Goal: Task Accomplishment & Management: Manage account settings

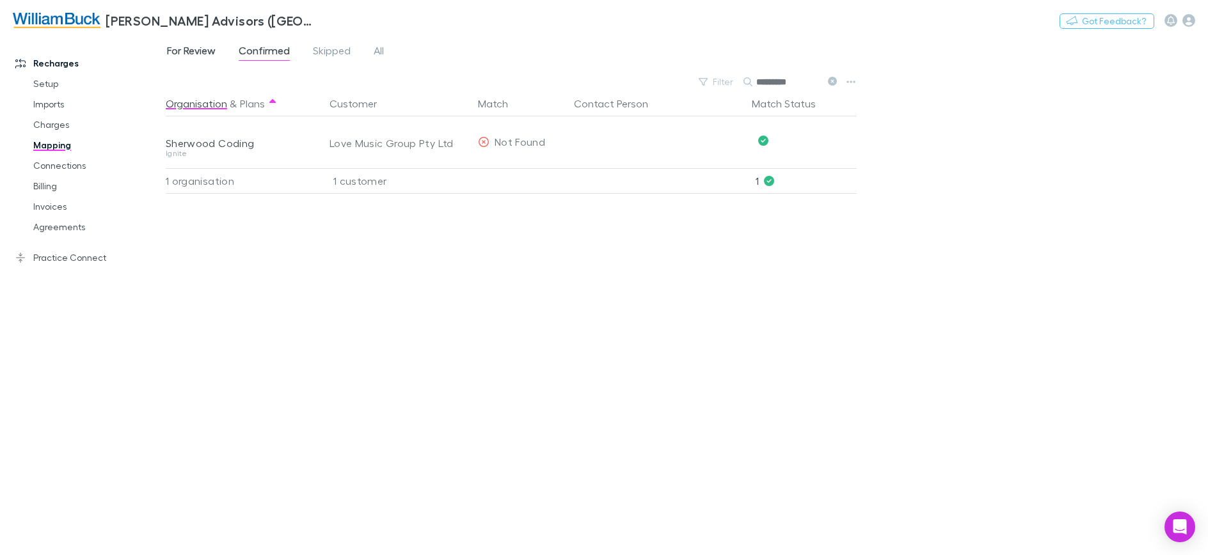
click at [191, 51] on span "For Review" at bounding box center [191, 52] width 49 height 17
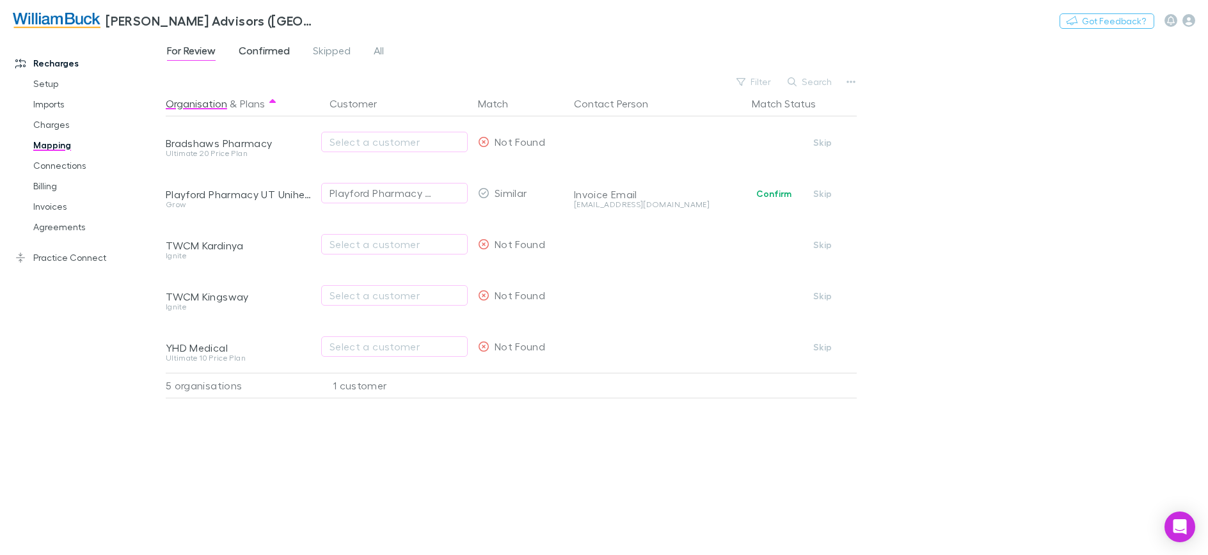
click at [268, 50] on span "Confirmed" at bounding box center [264, 52] width 51 height 17
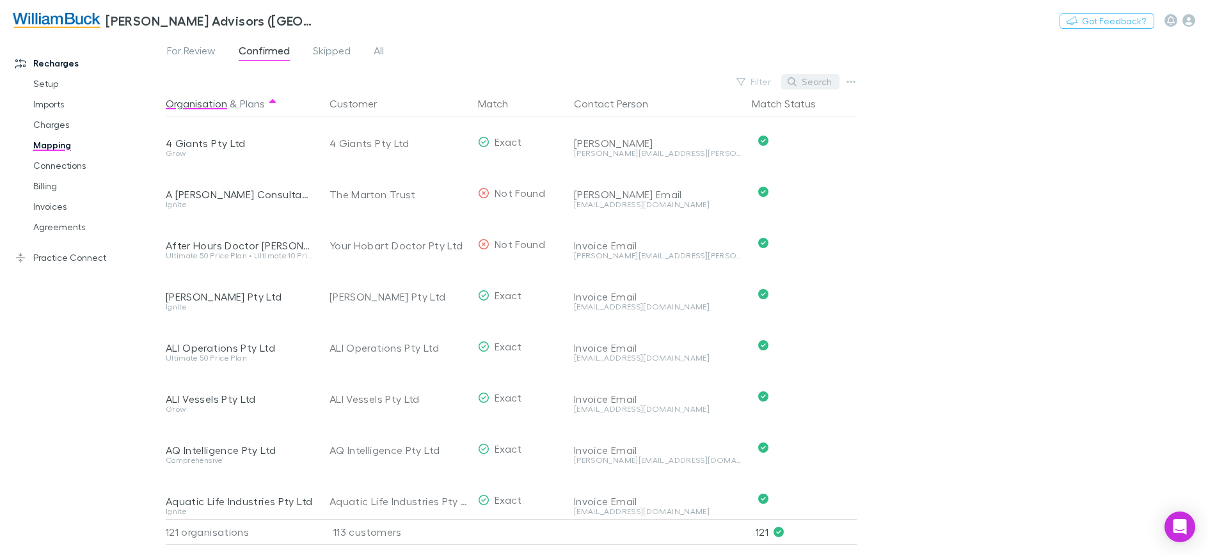
click at [808, 83] on button "Search" at bounding box center [810, 81] width 58 height 15
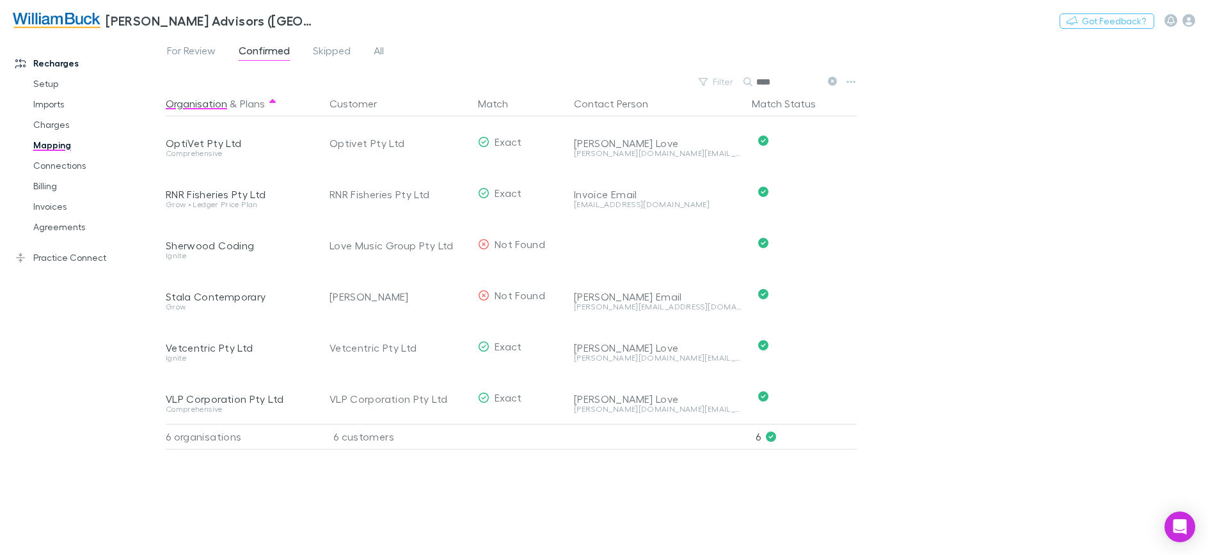
type input "****"
click at [201, 50] on span "For Review" at bounding box center [191, 52] width 49 height 17
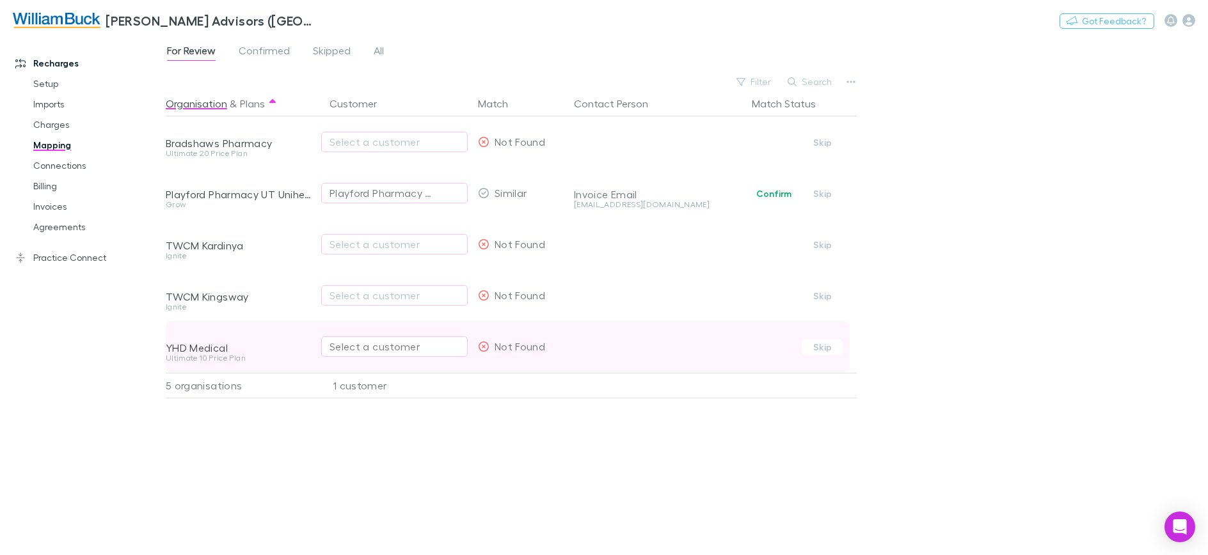
click at [403, 347] on div "Select a customer" at bounding box center [394, 346] width 130 height 15
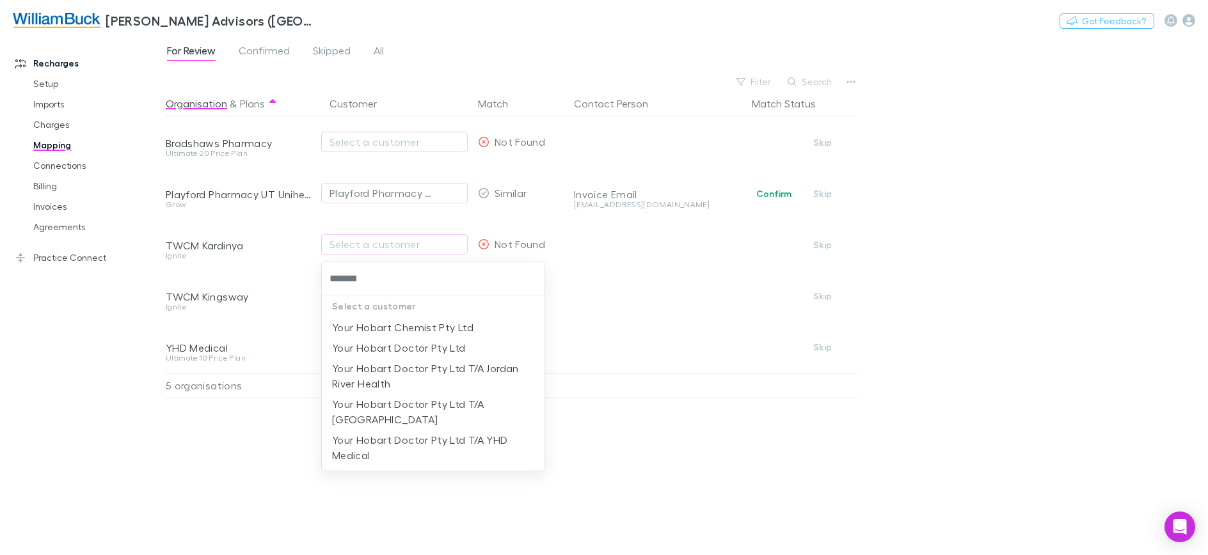
type input "********"
click at [386, 440] on li "Your Hobart Doctor Pty Ltd T/A YHD Medical" at bounding box center [433, 448] width 223 height 36
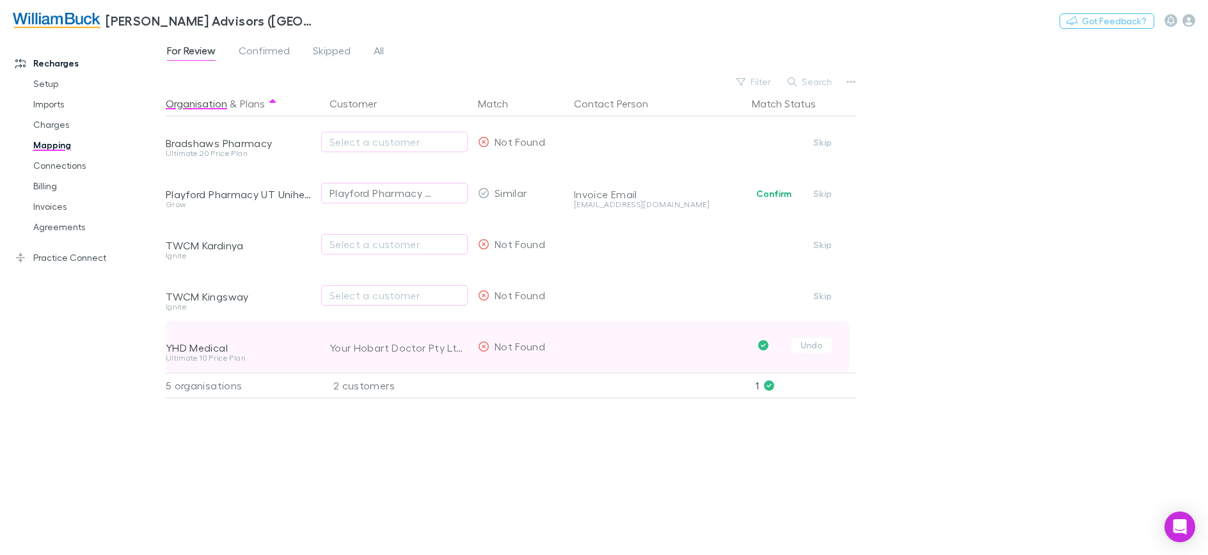
click at [484, 349] on icon at bounding box center [484, 347] width 12 height 10
click at [803, 345] on button "Undo" at bounding box center [811, 345] width 41 height 15
click at [398, 349] on div "Your Hobart Doctor Pty Ltd T/A YHD Medical" at bounding box center [381, 346] width 104 height 15
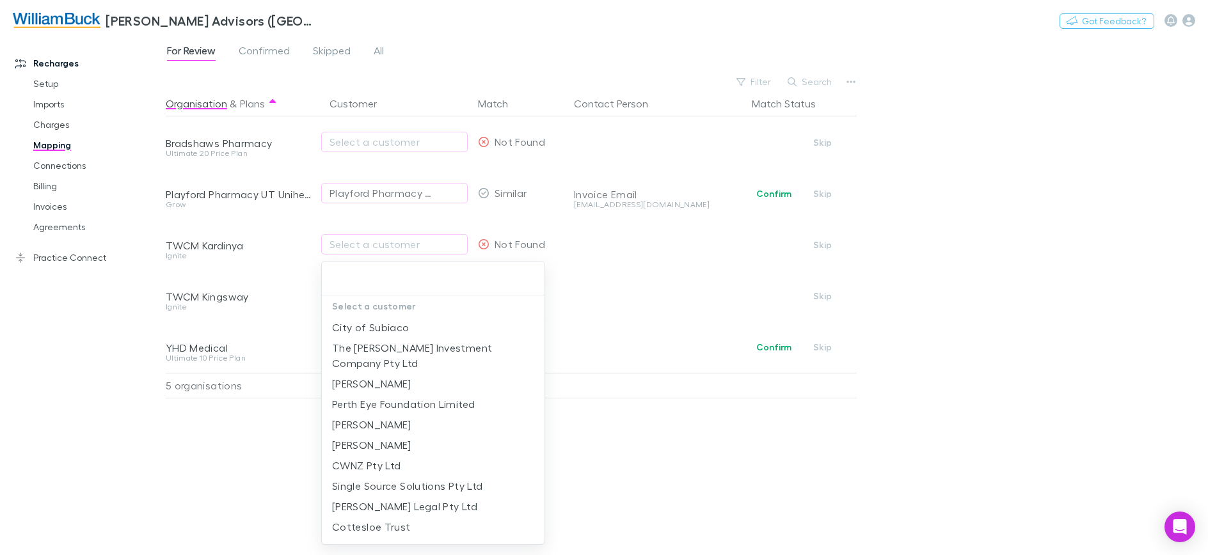
click at [283, 341] on div at bounding box center [604, 277] width 1208 height 555
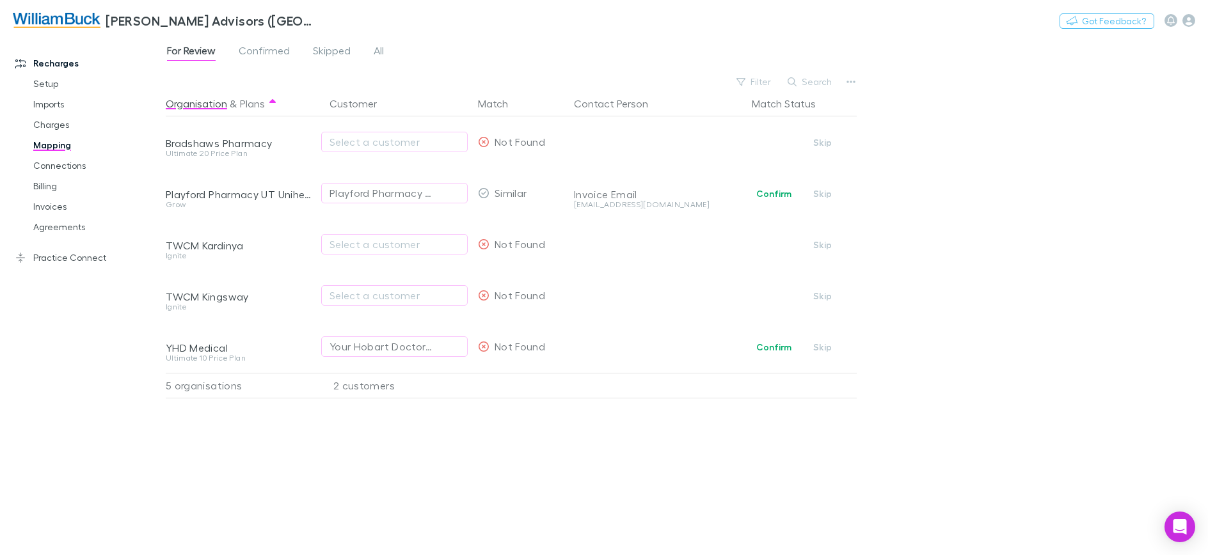
click at [604, 462] on div "Organisation & Plans Customer Match Contact Person Match Status Bradshaws Pharm…" at bounding box center [513, 318] width 694 height 454
